Goal: Browse casually: Explore the website without a specific task or goal

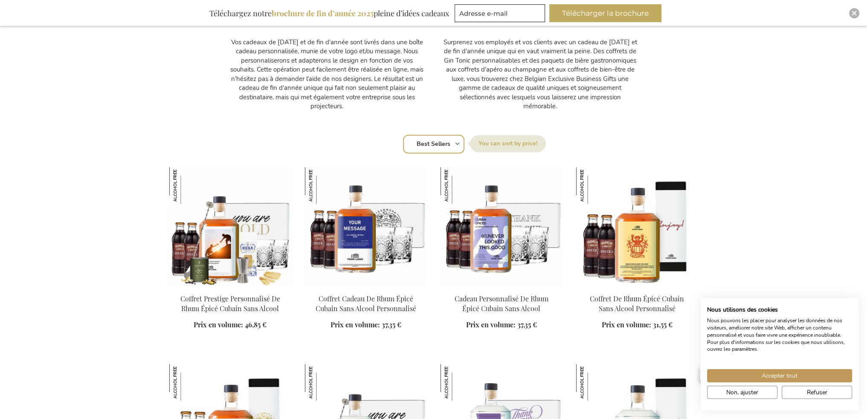
scroll to position [469, 0]
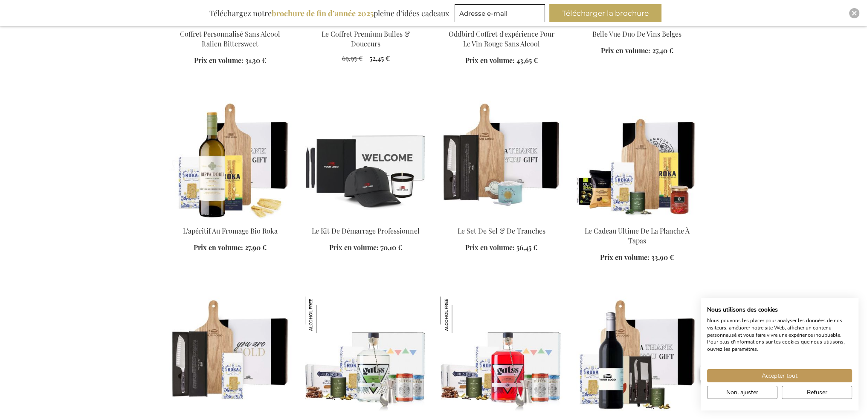
scroll to position [1536, 0]
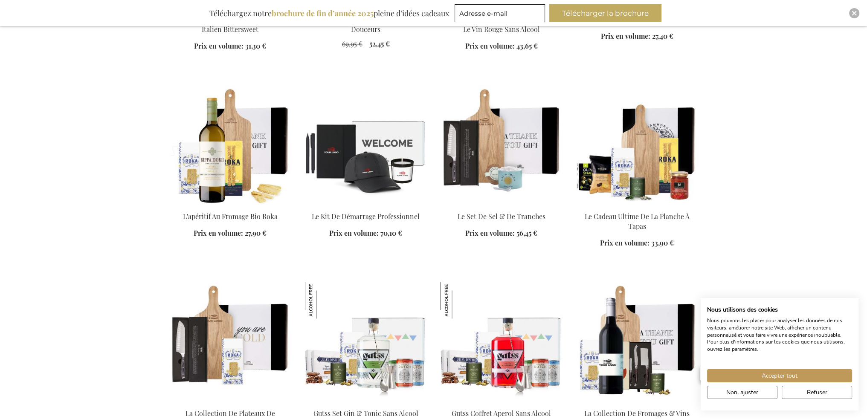
click at [766, 241] on div "Mon panier Mon panier [GEOGRAPHIC_DATA] Aucun article dans votre panier. Allez …" at bounding box center [433, 157] width 867 height 3386
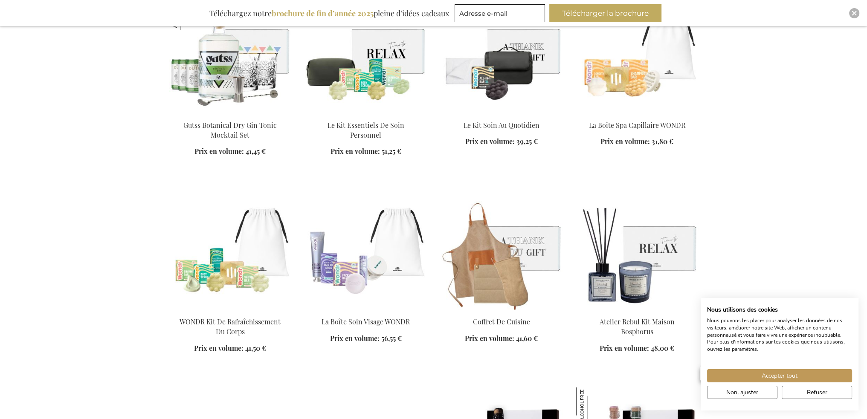
scroll to position [2304, 0]
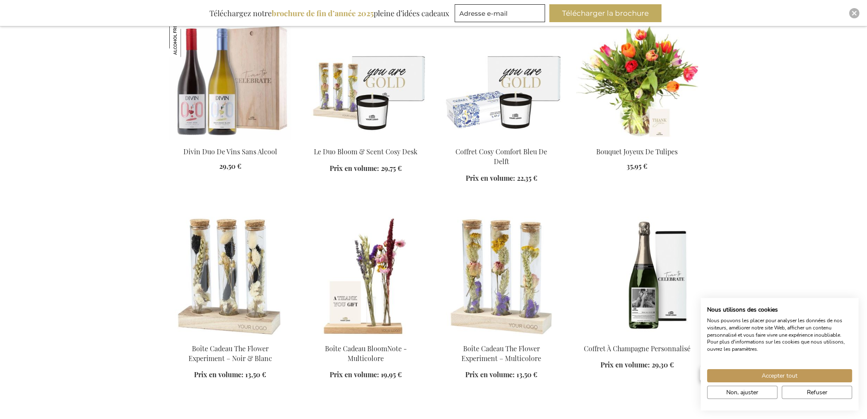
scroll to position [2944, 0]
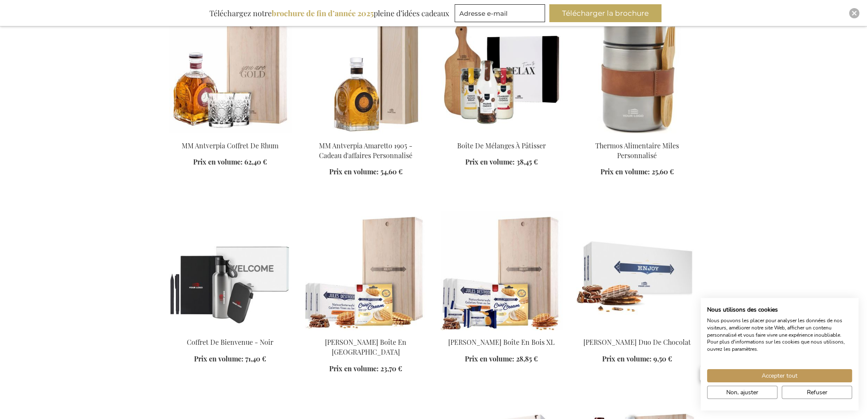
scroll to position [3499, 0]
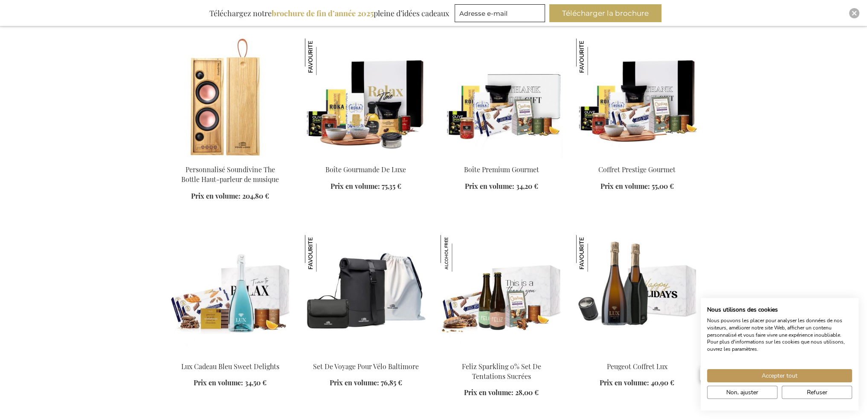
scroll to position [5376, 0]
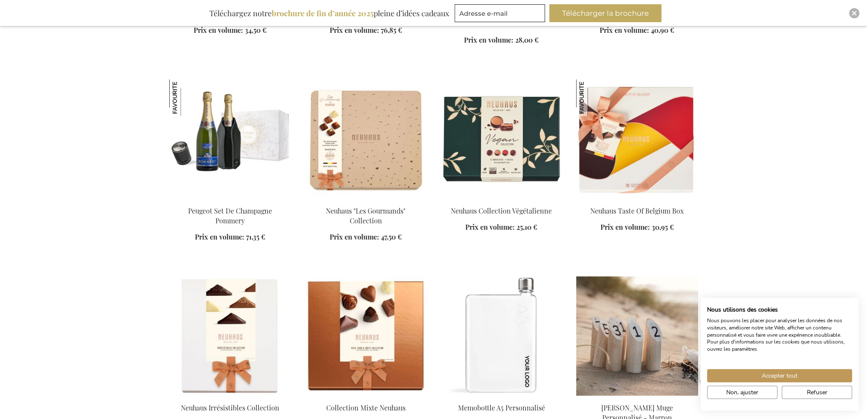
scroll to position [5632, 0]
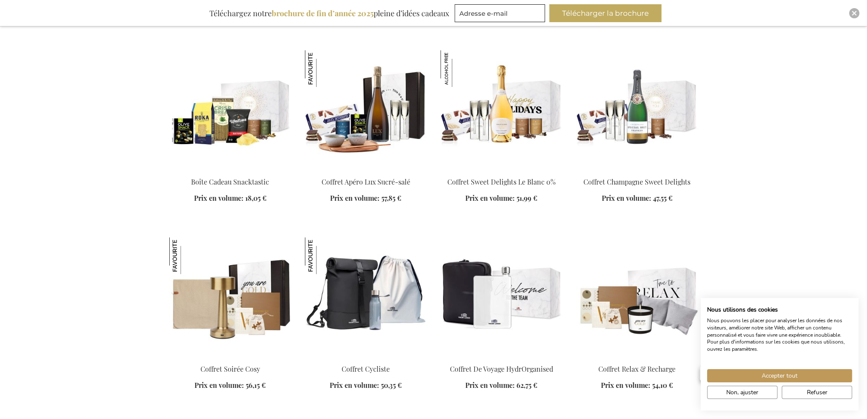
scroll to position [4395, 0]
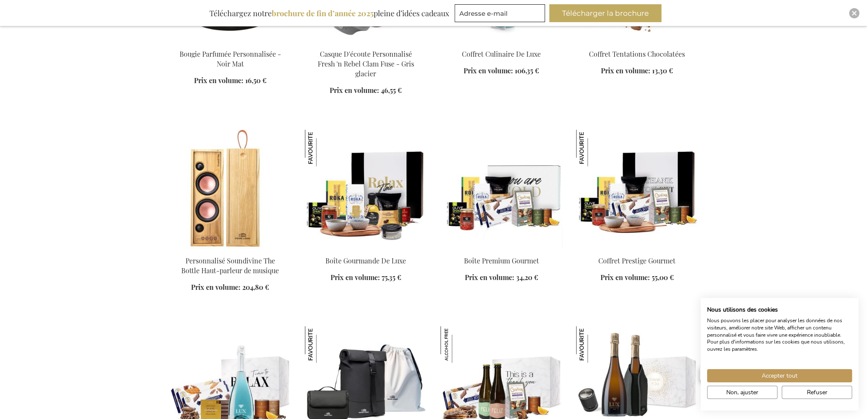
scroll to position [5034, 0]
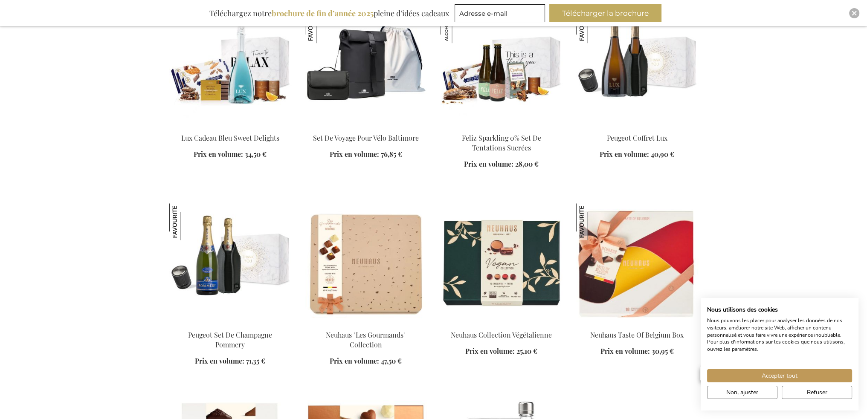
scroll to position [5333, 0]
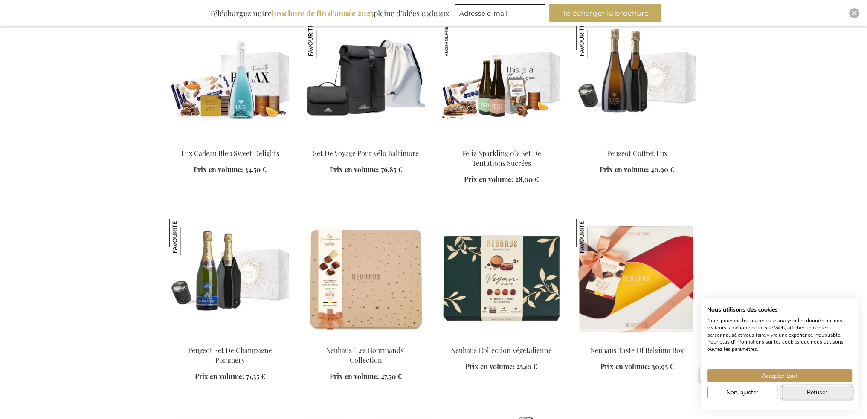
click at [826, 396] on span "Refuser" at bounding box center [817, 392] width 20 height 9
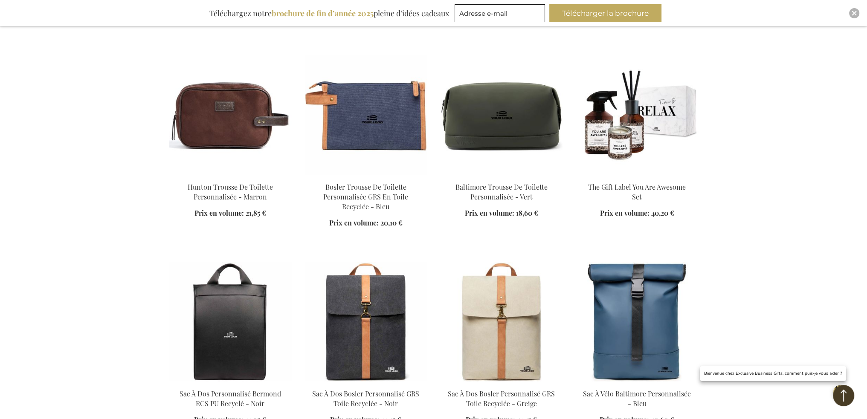
scroll to position [6912, 0]
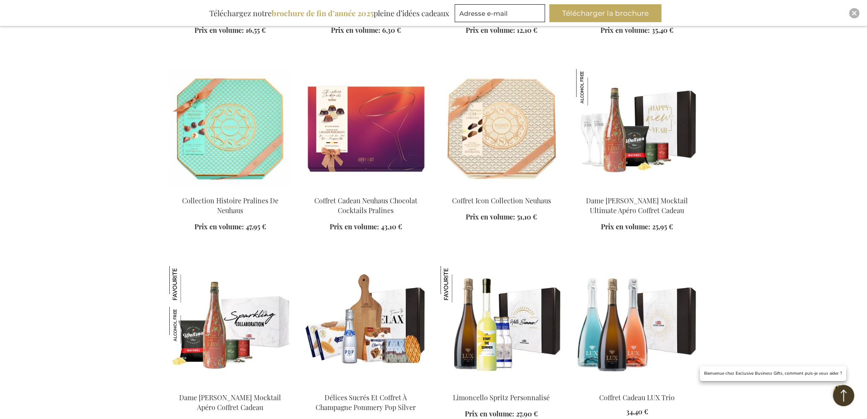
scroll to position [7893, 0]
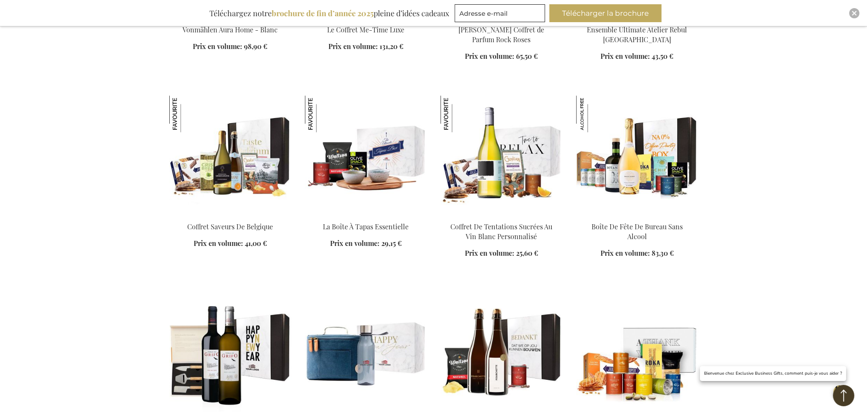
scroll to position [9941, 0]
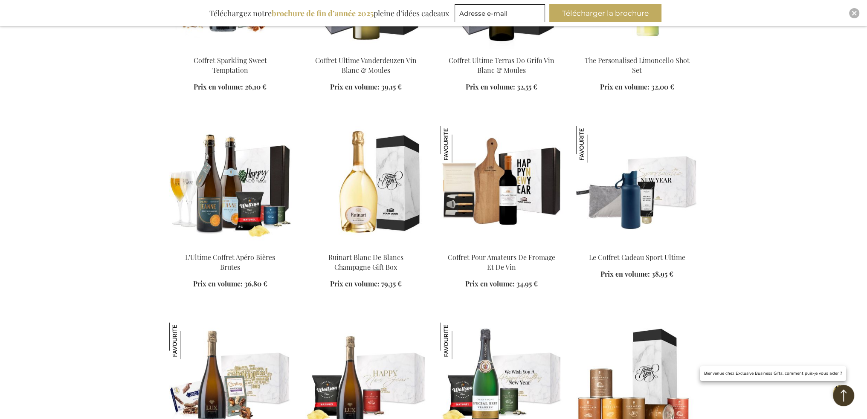
scroll to position [11008, 0]
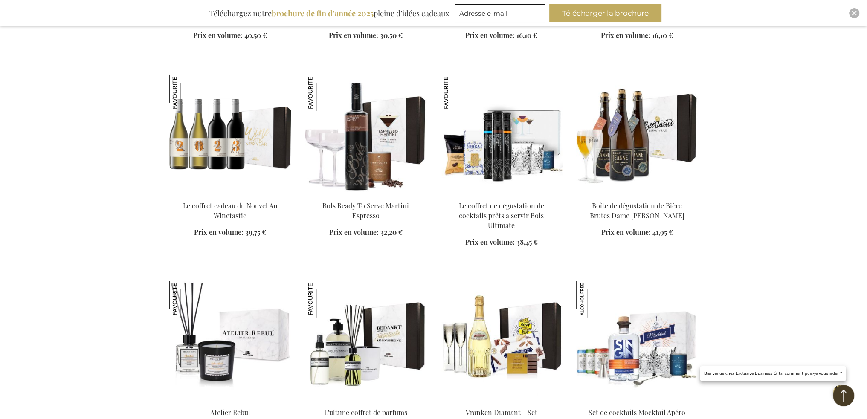
scroll to position [12288, 0]
